Goal: Obtain resource: Download file/media

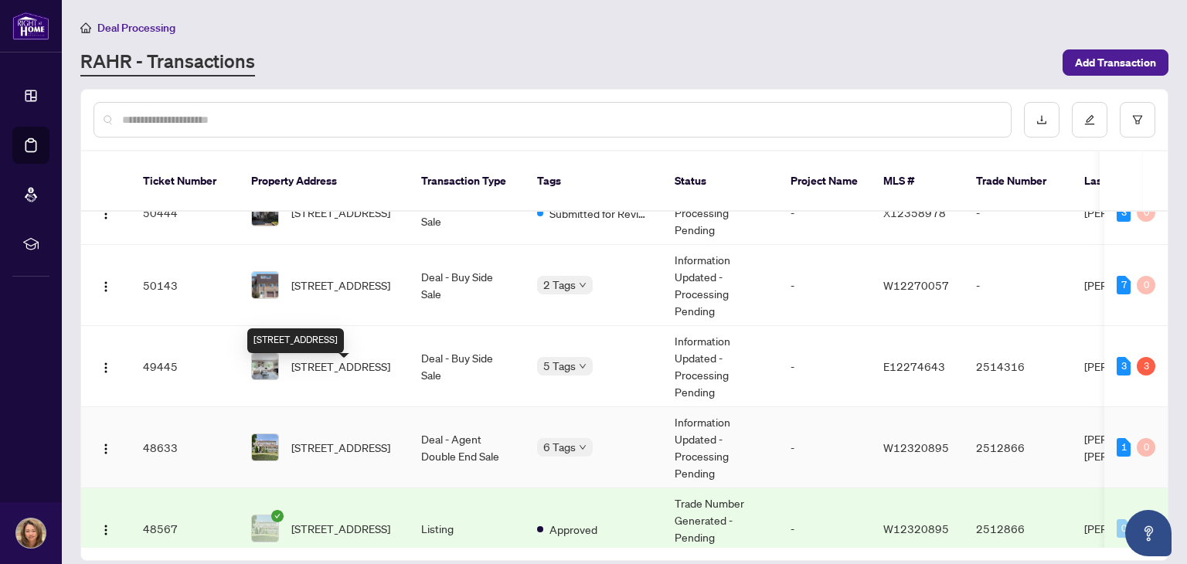
scroll to position [445, 0]
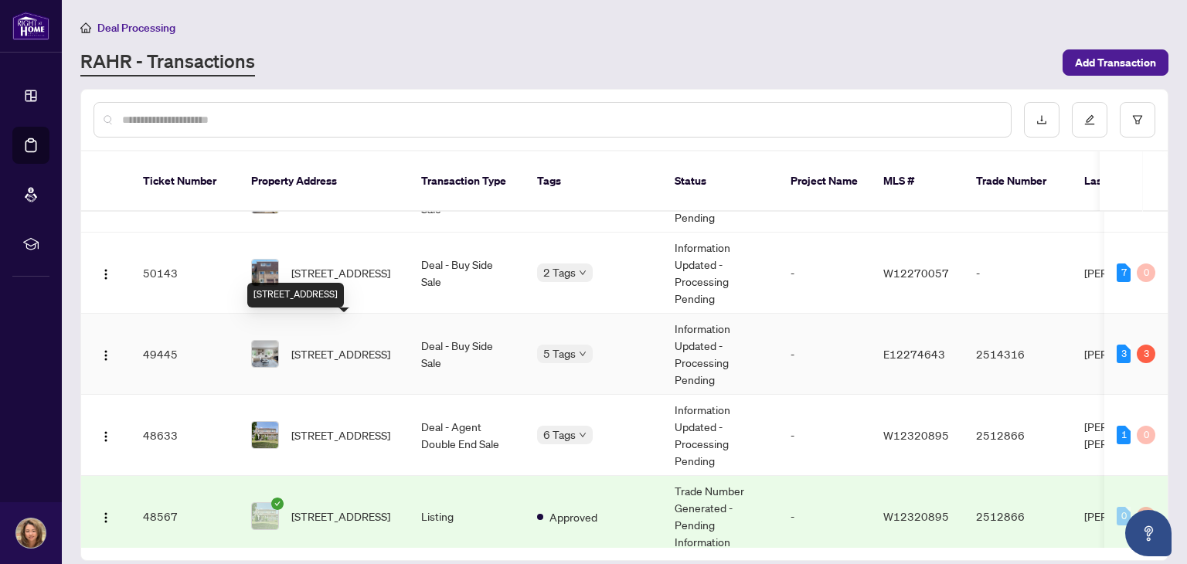
click at [336, 345] on span "[STREET_ADDRESS]" at bounding box center [340, 353] width 99 height 17
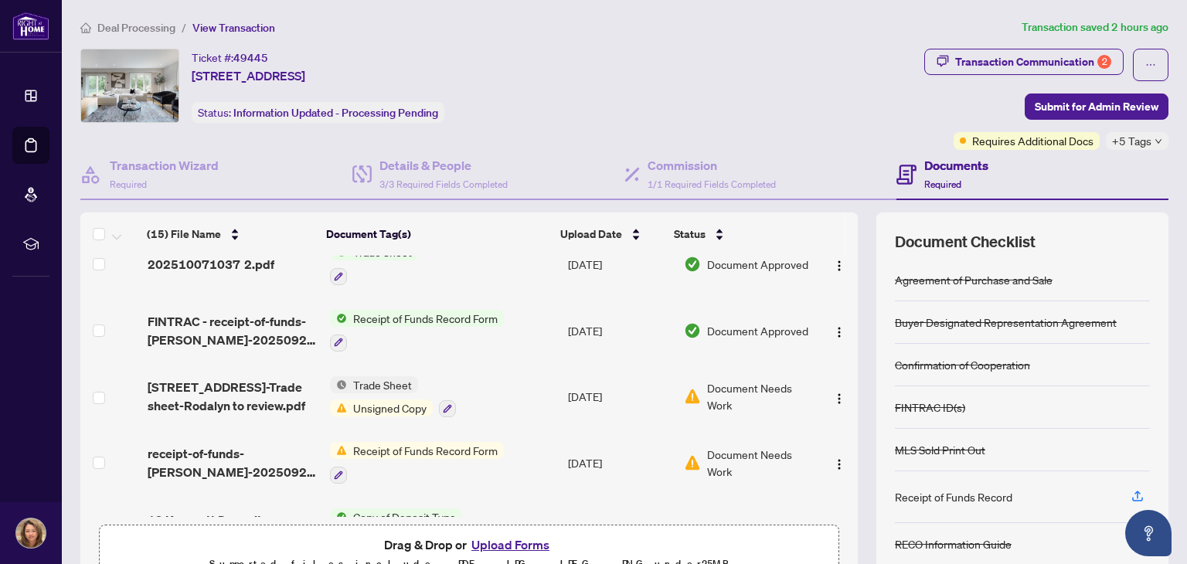
scroll to position [17, 0]
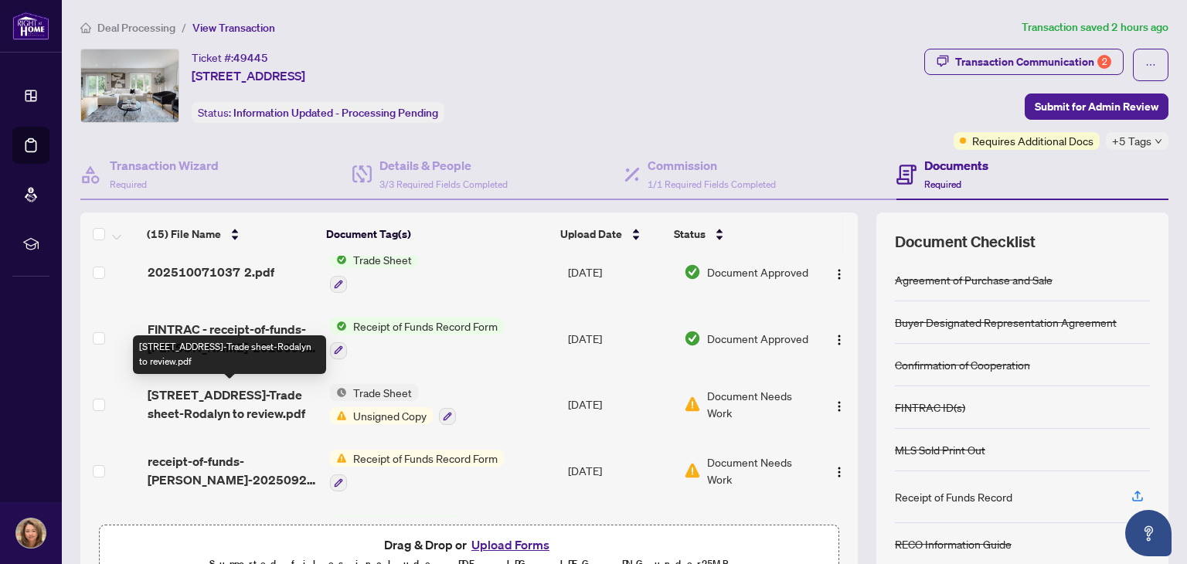
click at [219, 391] on span "[STREET_ADDRESS]-Trade sheet-Rodalyn to review.pdf" at bounding box center [232, 404] width 169 height 37
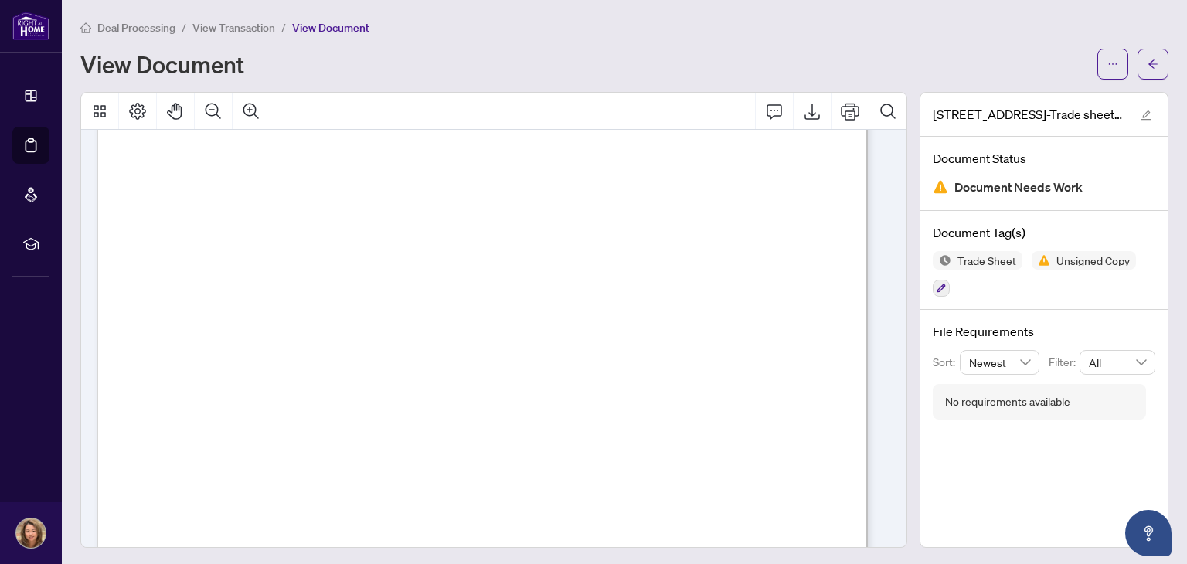
scroll to position [48, 0]
click at [1107, 59] on icon "ellipsis" at bounding box center [1112, 64] width 11 height 11
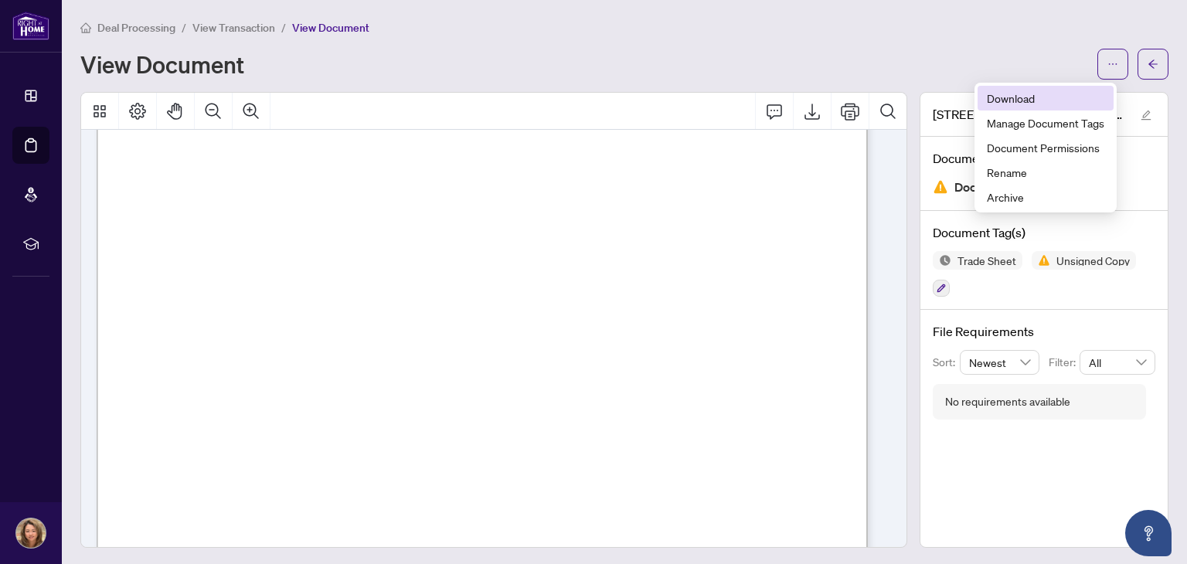
click at [1030, 99] on span "Download" at bounding box center [1045, 98] width 117 height 17
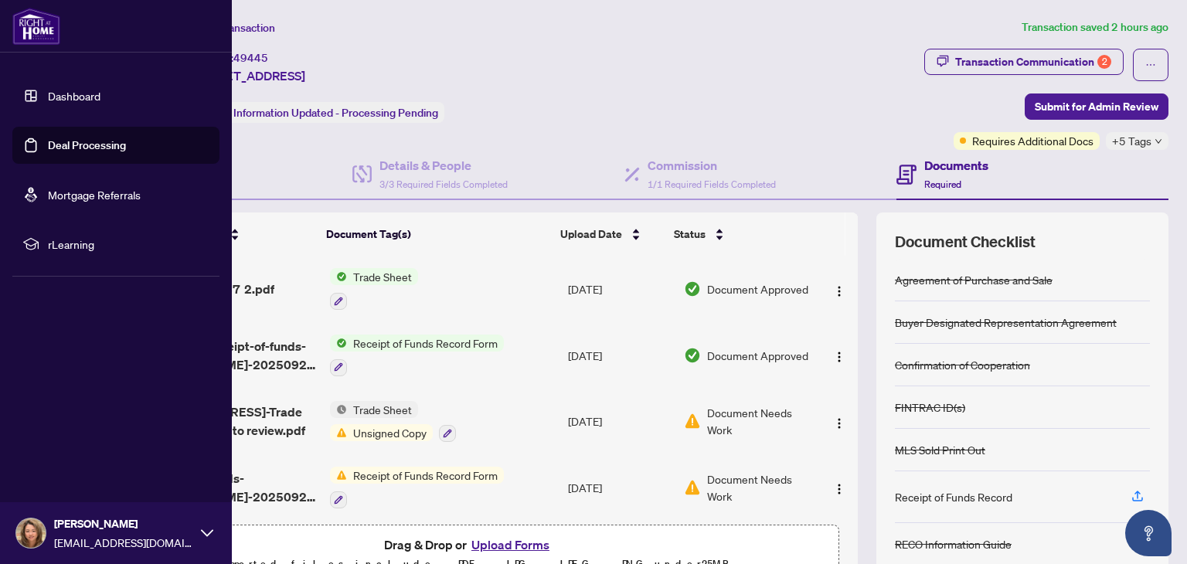
click at [118, 138] on link "Deal Processing" at bounding box center [87, 145] width 78 height 14
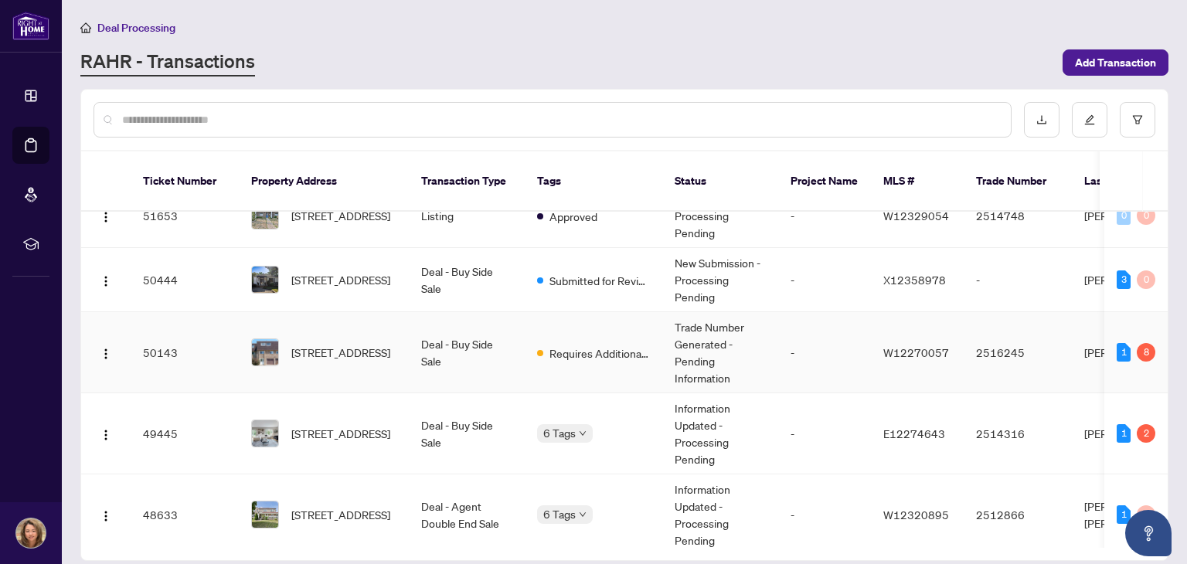
scroll to position [374, 0]
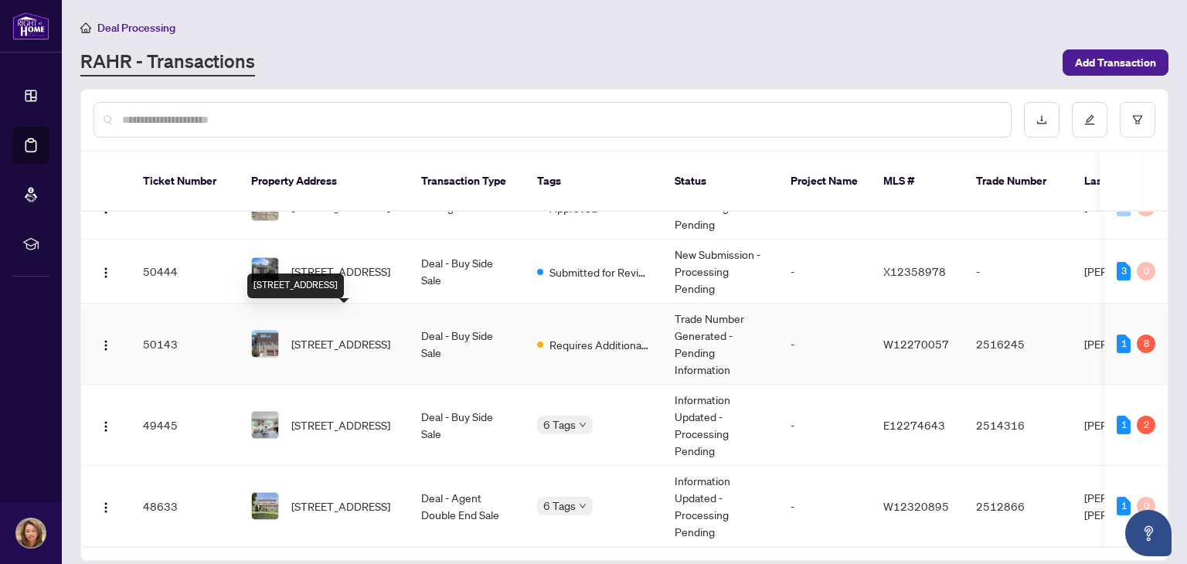
click at [336, 335] on span "[STREET_ADDRESS]" at bounding box center [340, 343] width 99 height 17
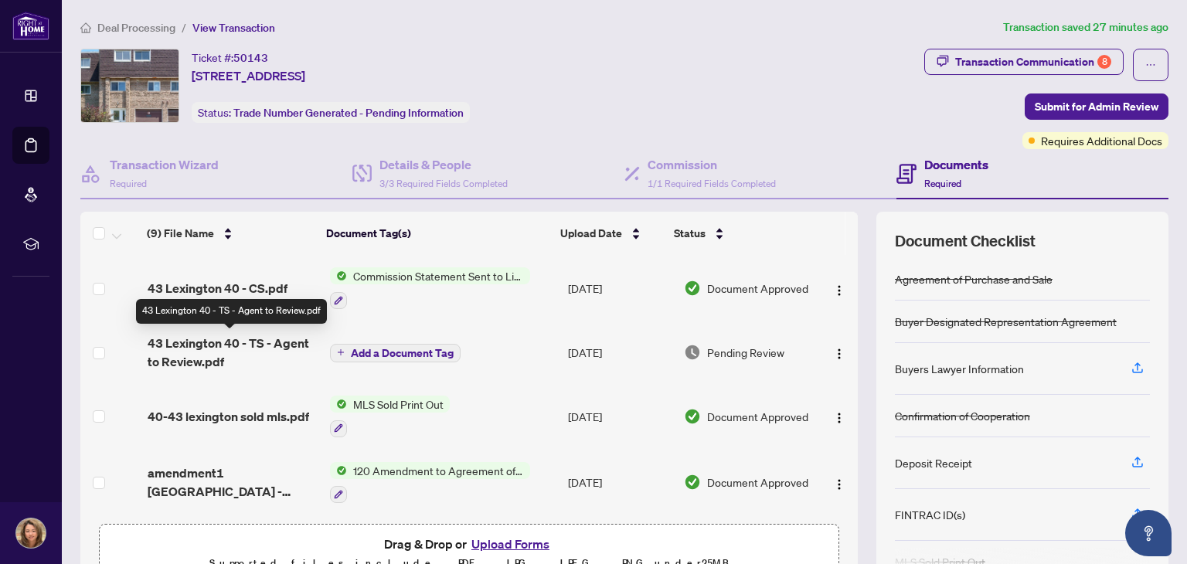
click at [185, 351] on span "43 Lexington 40 - TS - Agent to Review.pdf" at bounding box center [232, 352] width 169 height 37
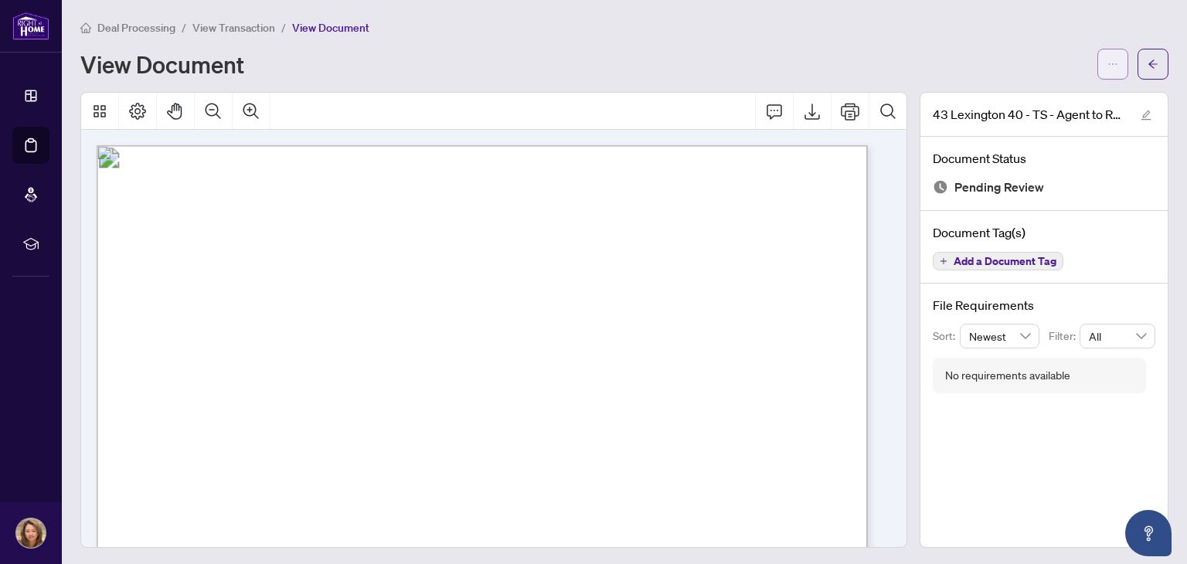
click at [1106, 66] on button "button" at bounding box center [1112, 64] width 31 height 31
click at [1038, 103] on span "Download" at bounding box center [1045, 98] width 117 height 17
